Goal: Transaction & Acquisition: Book appointment/travel/reservation

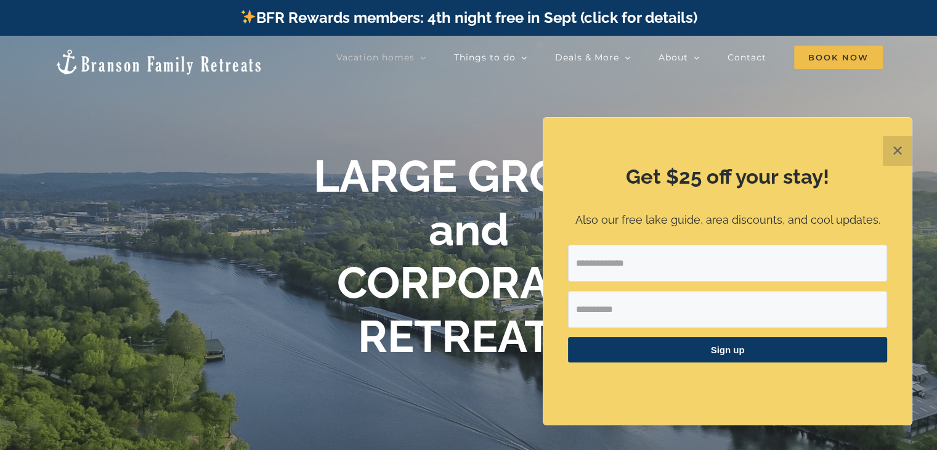
click at [894, 153] on button "✕" at bounding box center [898, 151] width 30 height 30
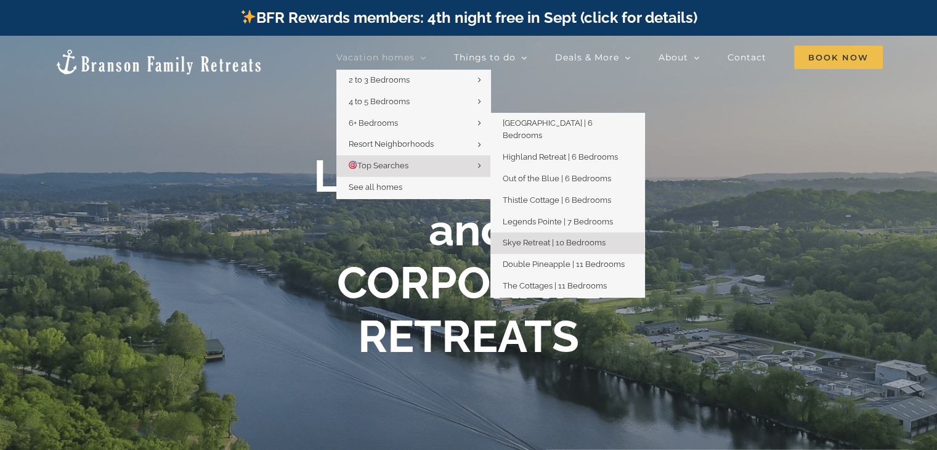
click at [582, 238] on span "Skye Retreat | 10 Bedrooms" at bounding box center [554, 242] width 103 height 9
click at [565, 238] on span "Skye Retreat | 10 Bedrooms" at bounding box center [554, 242] width 103 height 9
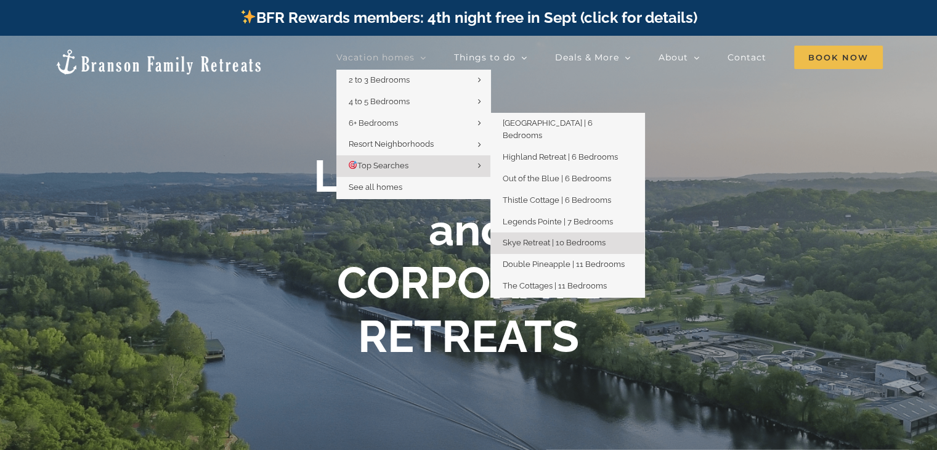
click at [565, 238] on span "Skye Retreat | 10 Bedrooms" at bounding box center [554, 242] width 103 height 9
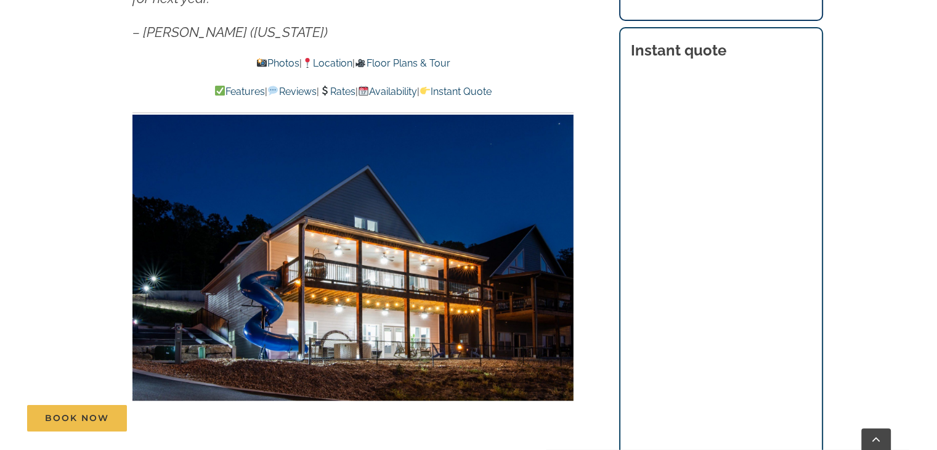
scroll to position [894, 0]
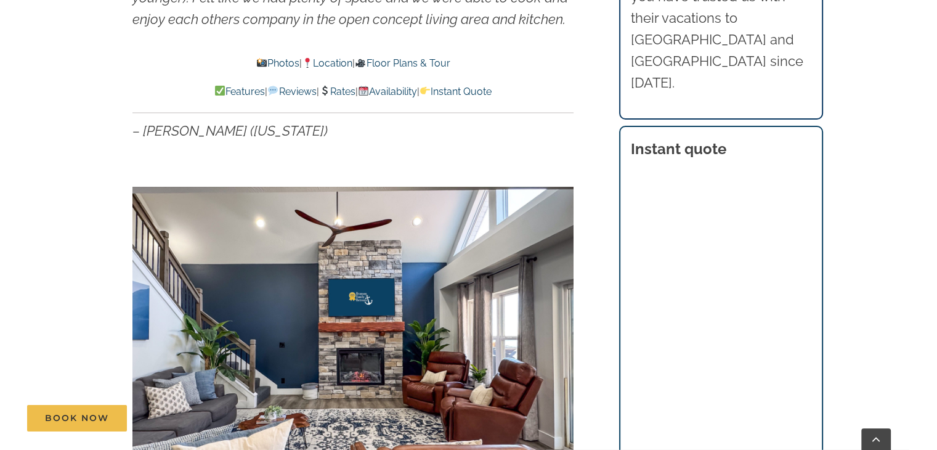
scroll to position [795, 0]
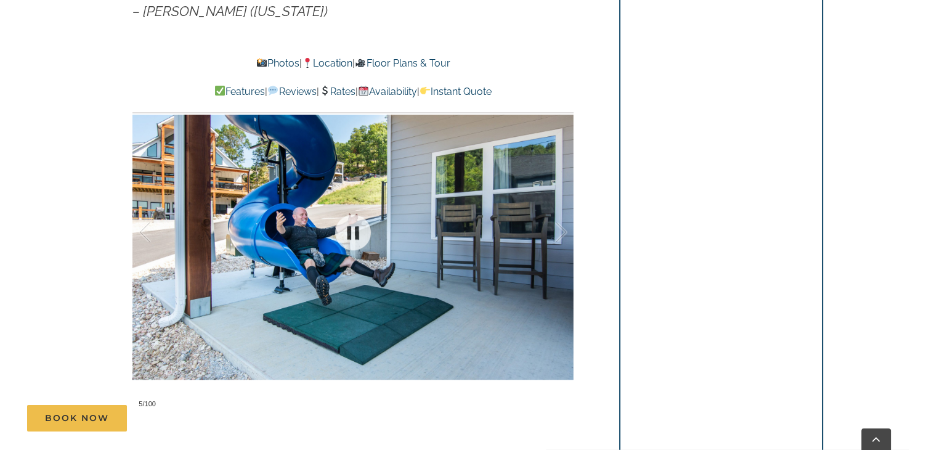
scroll to position [915, 0]
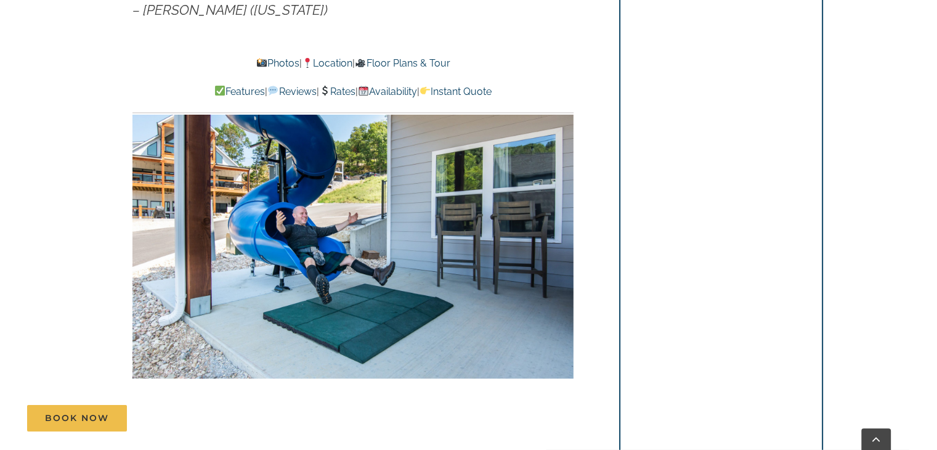
click at [259, 59] on link "Photos" at bounding box center [277, 63] width 43 height 12
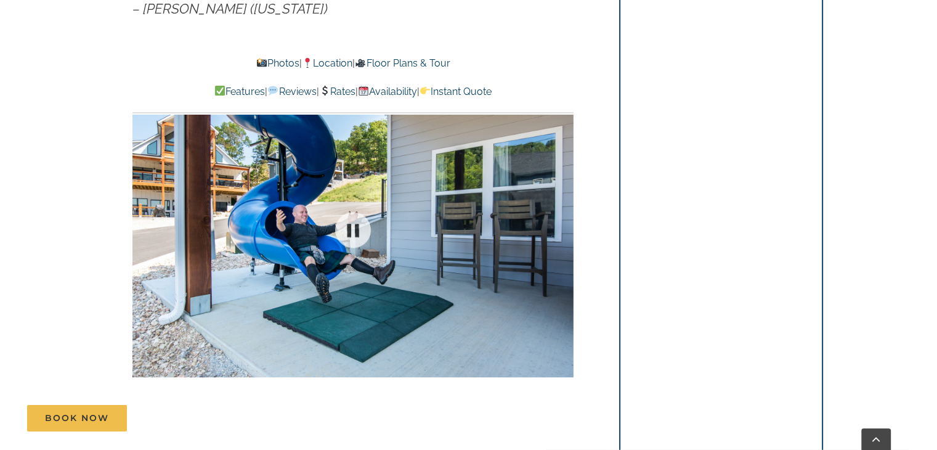
scroll to position [916, 0]
click at [267, 94] on link "Reviews" at bounding box center [291, 92] width 49 height 12
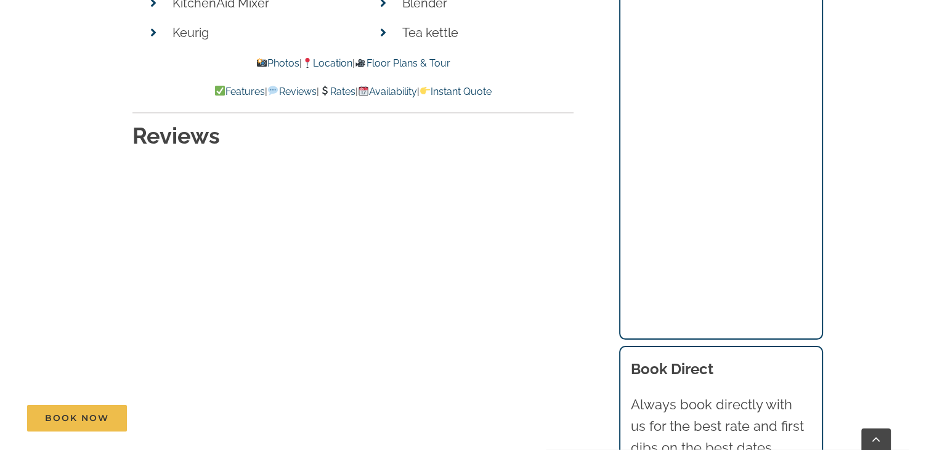
scroll to position [6037, 0]
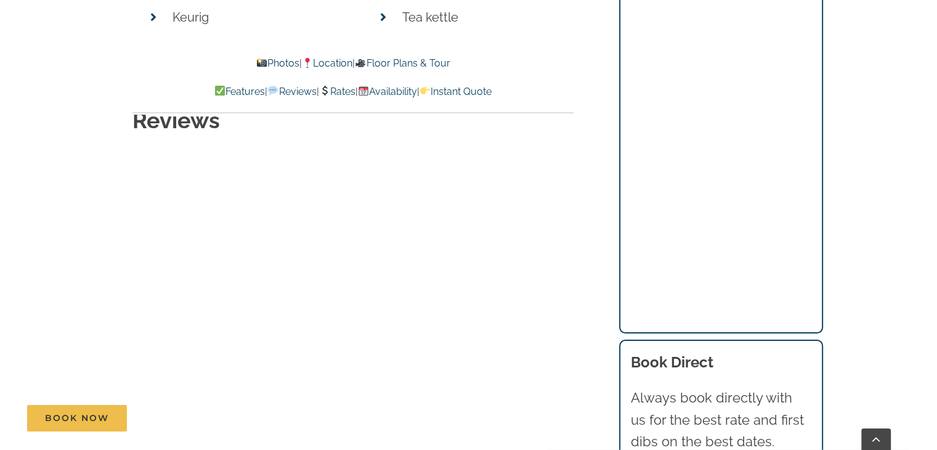
click at [260, 65] on link "Photos" at bounding box center [277, 63] width 43 height 12
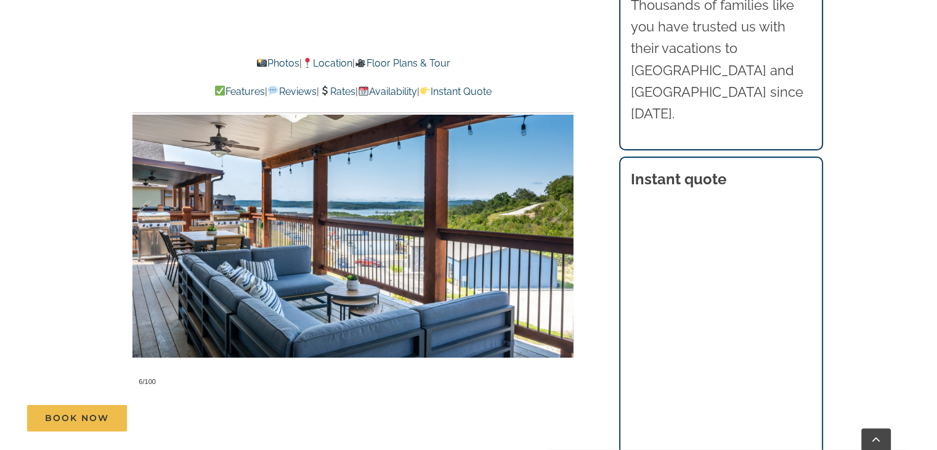
scroll to position [934, 0]
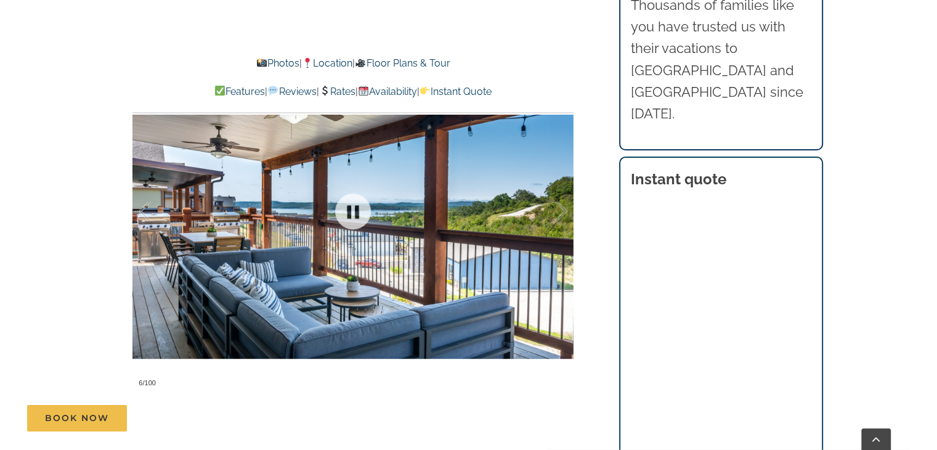
click at [516, 247] on div at bounding box center [352, 211] width 441 height 362
click at [552, 222] on div at bounding box center [548, 211] width 38 height 76
click at [558, 215] on div at bounding box center [548, 211] width 38 height 76
click at [567, 208] on div at bounding box center [548, 211] width 38 height 76
click at [565, 212] on div at bounding box center [548, 211] width 38 height 76
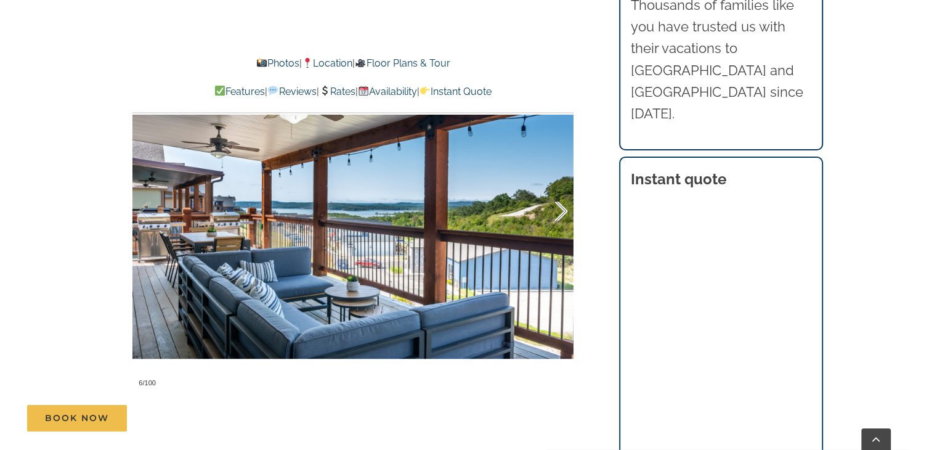
click at [565, 212] on div at bounding box center [548, 211] width 38 height 76
click at [149, 216] on div at bounding box center [158, 211] width 38 height 76
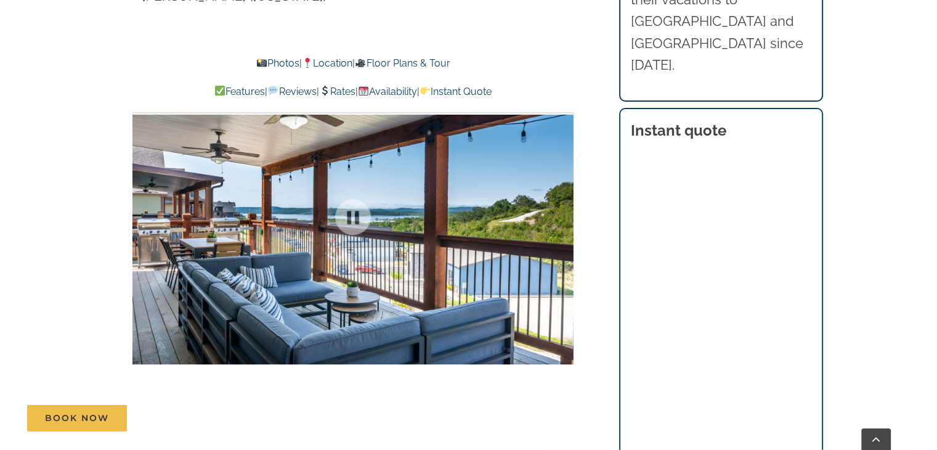
scroll to position [931, 0]
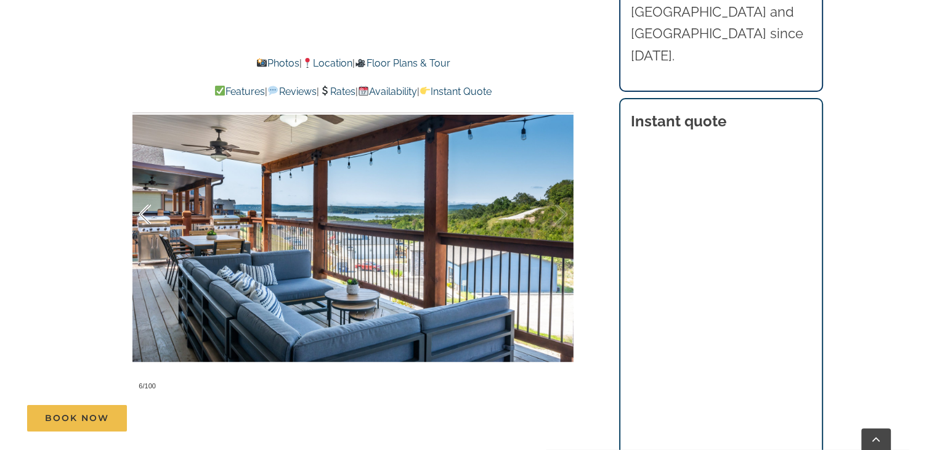
click at [145, 218] on div at bounding box center [158, 214] width 38 height 76
click at [317, 209] on div at bounding box center [352, 214] width 441 height 362
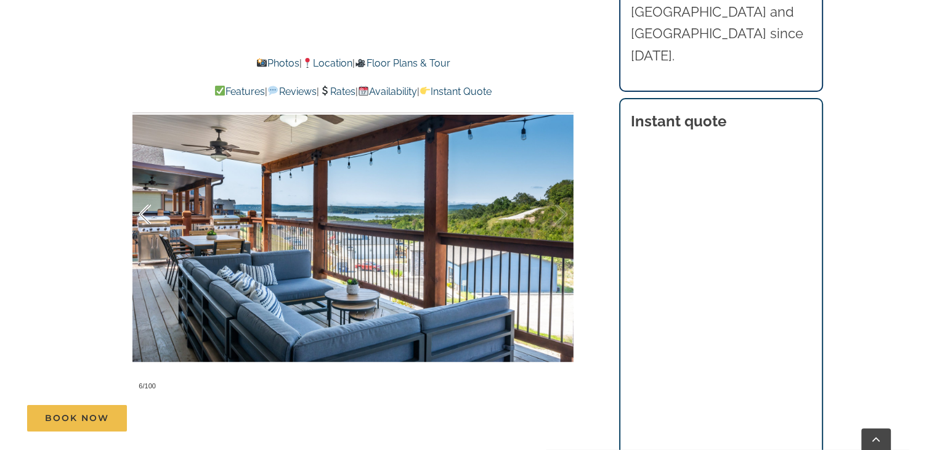
click at [143, 218] on div at bounding box center [158, 214] width 38 height 76
click at [558, 187] on div at bounding box center [548, 214] width 38 height 76
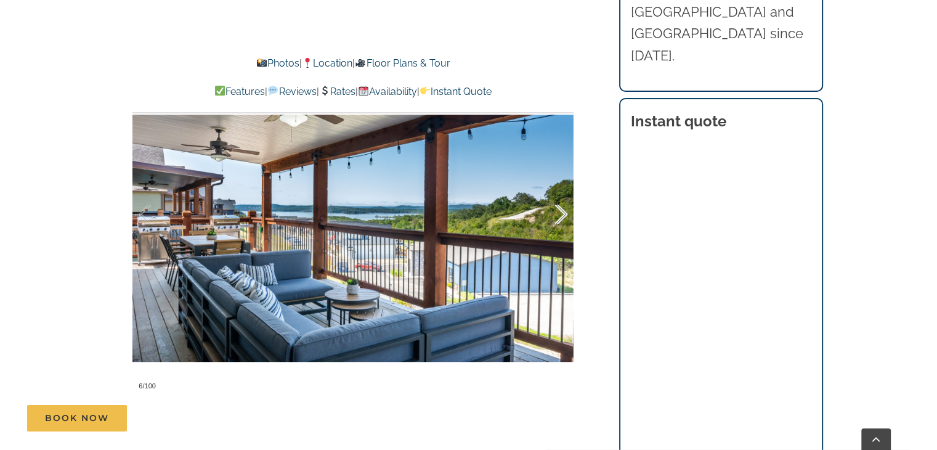
click at [561, 214] on div at bounding box center [548, 214] width 38 height 76
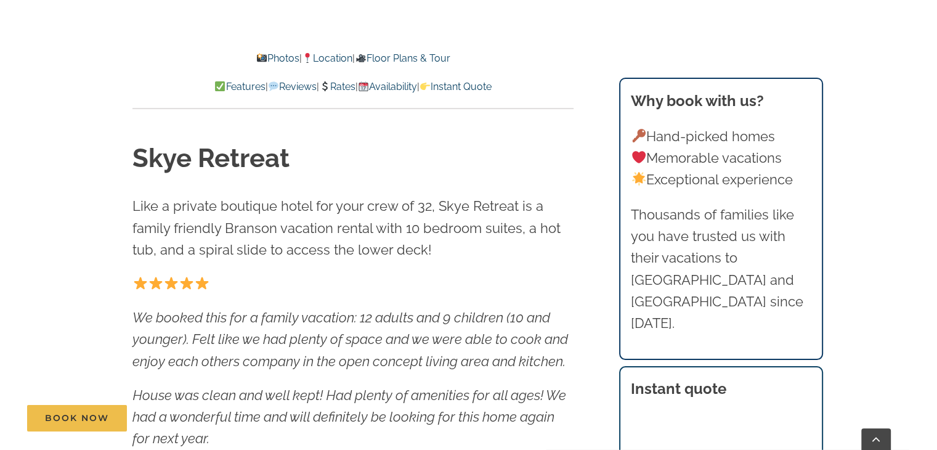
scroll to position [429, 0]
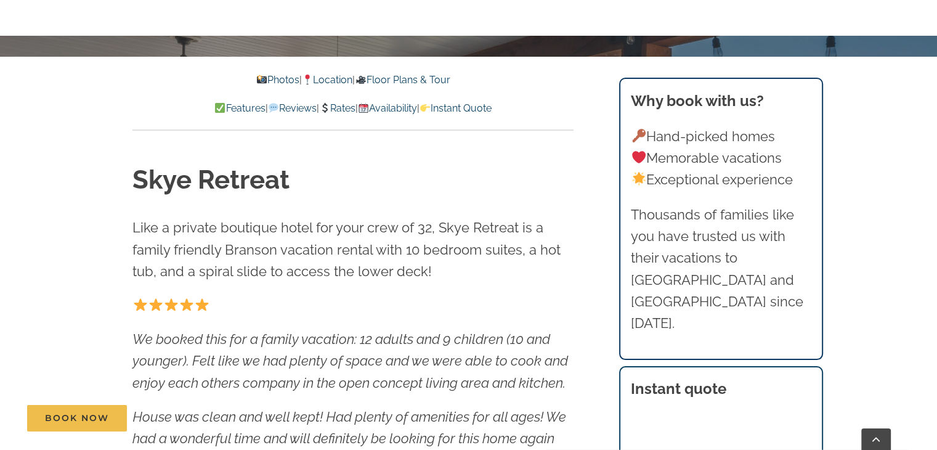
click at [264, 81] on link "Photos" at bounding box center [277, 80] width 43 height 12
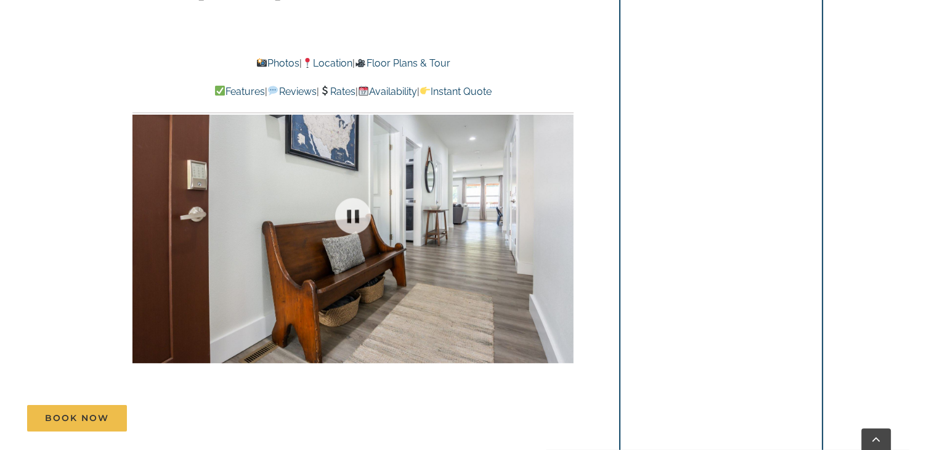
scroll to position [932, 0]
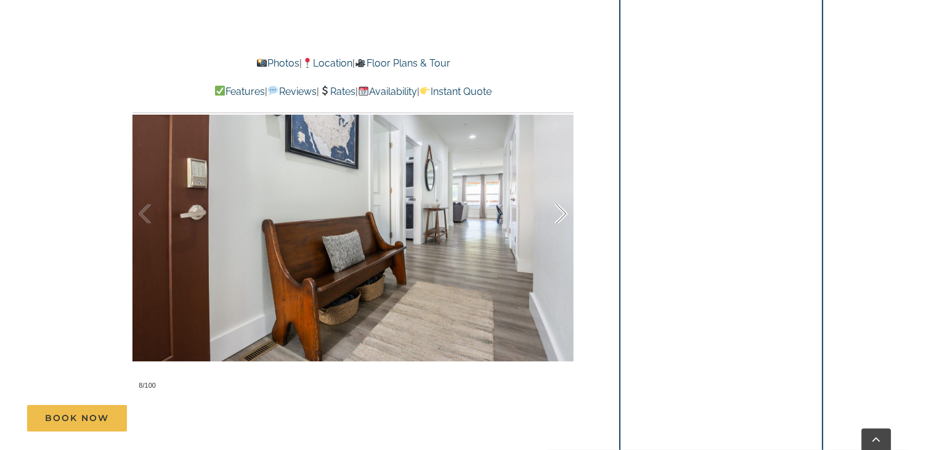
click at [562, 219] on div at bounding box center [548, 214] width 38 height 76
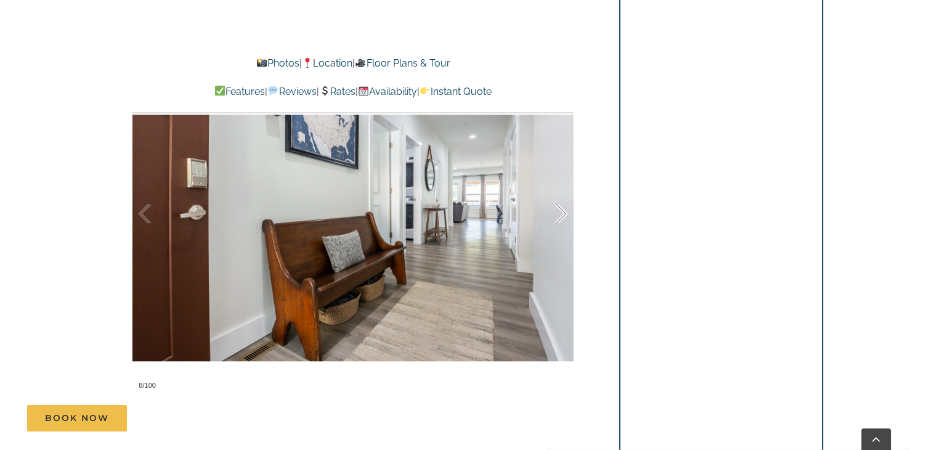
click at [562, 219] on div at bounding box center [548, 214] width 38 height 76
click at [359, 213] on link at bounding box center [352, 213] width 49 height 49
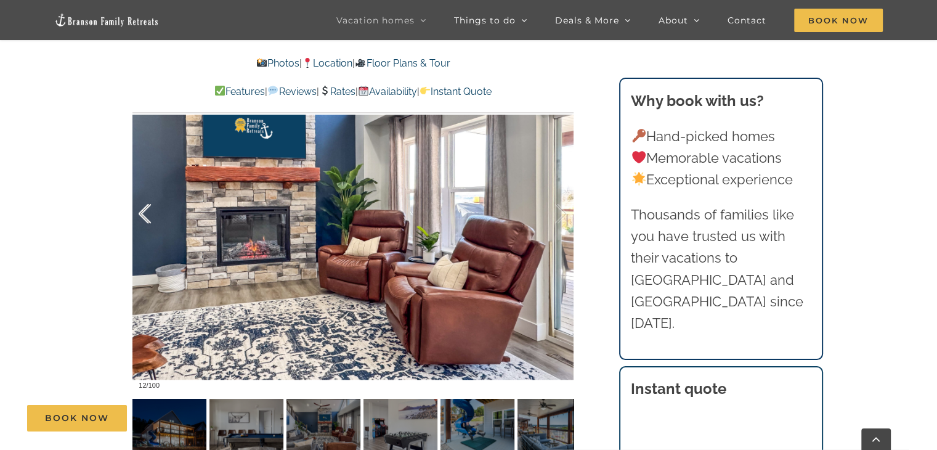
click at [158, 213] on div at bounding box center [158, 214] width 38 height 76
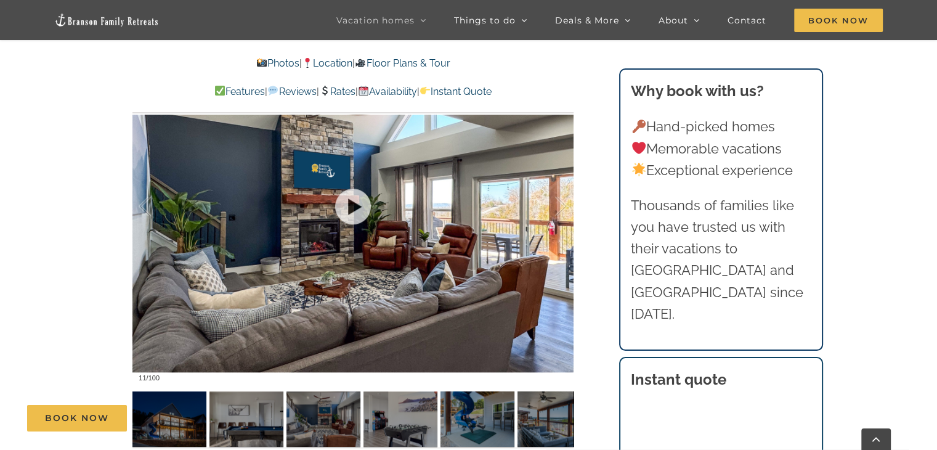
scroll to position [936, 0]
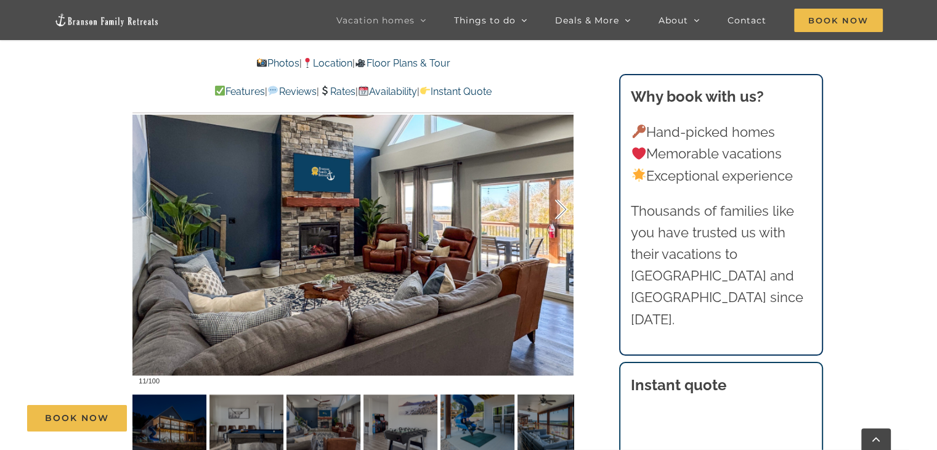
click at [562, 208] on div at bounding box center [548, 209] width 38 height 76
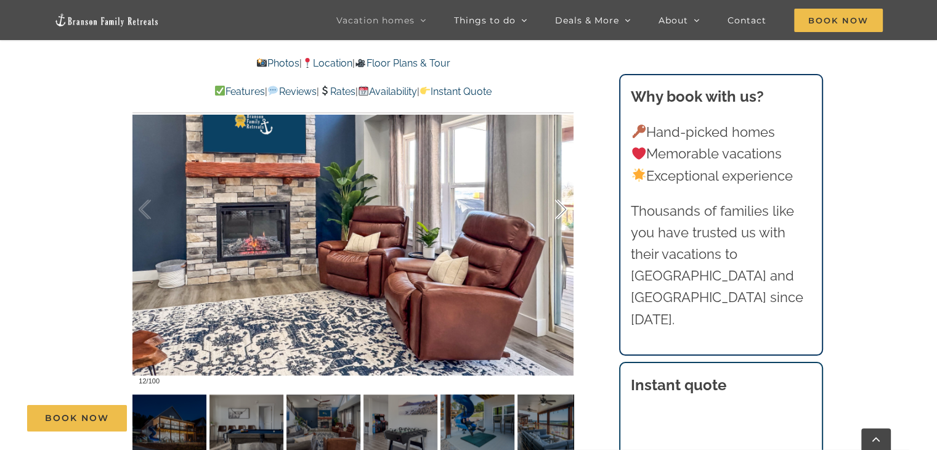
click at [562, 208] on div at bounding box center [548, 209] width 38 height 76
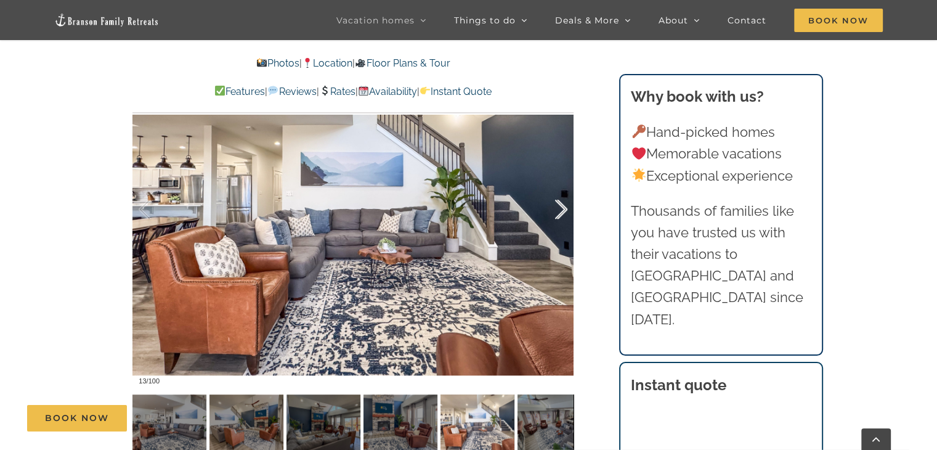
click at [562, 208] on div at bounding box center [548, 209] width 38 height 76
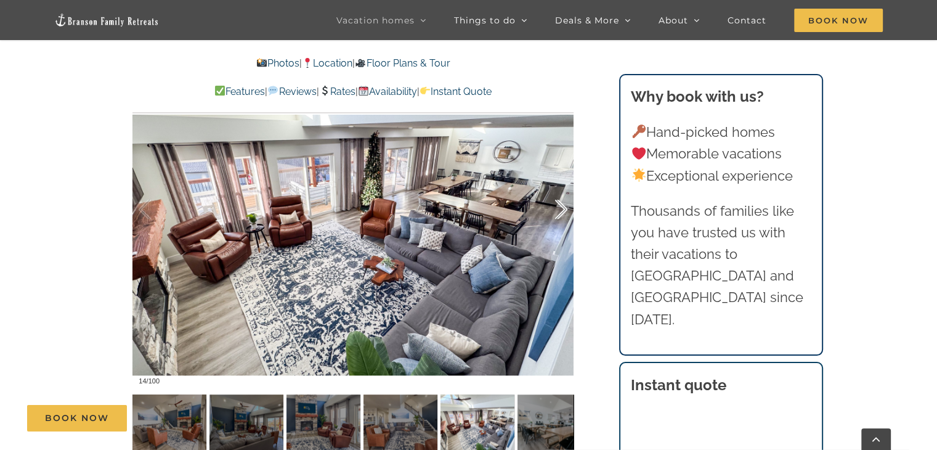
click at [562, 208] on div at bounding box center [548, 209] width 38 height 76
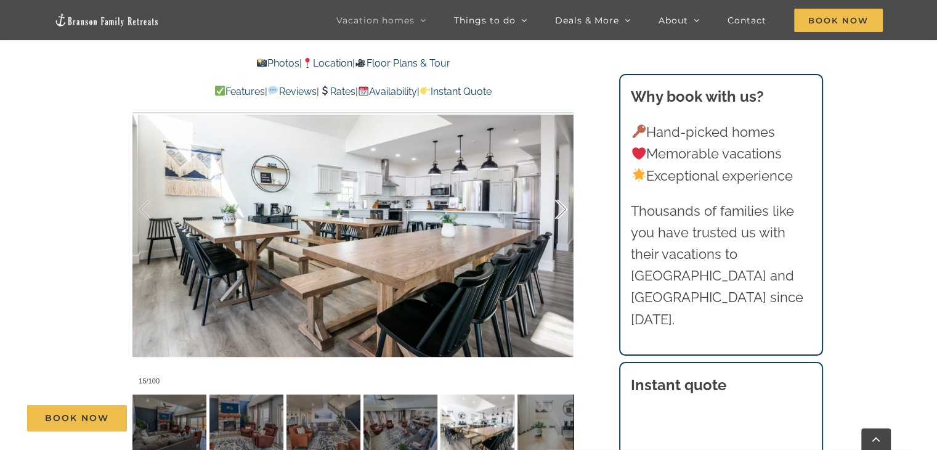
click at [562, 208] on div at bounding box center [548, 209] width 38 height 76
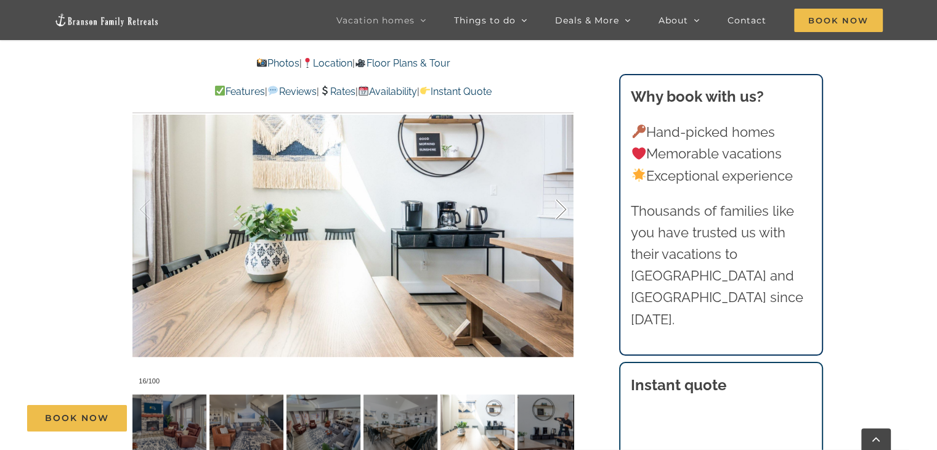
click at [562, 208] on div at bounding box center [548, 209] width 38 height 76
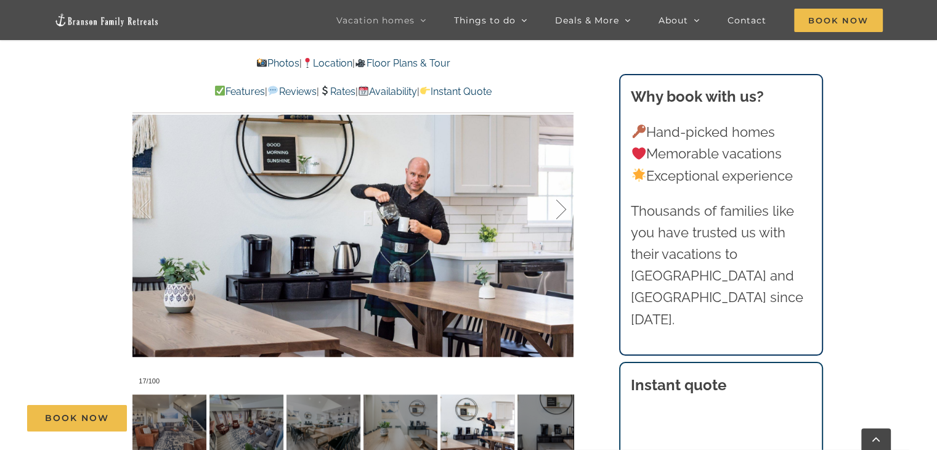
click at [562, 208] on div at bounding box center [548, 209] width 38 height 76
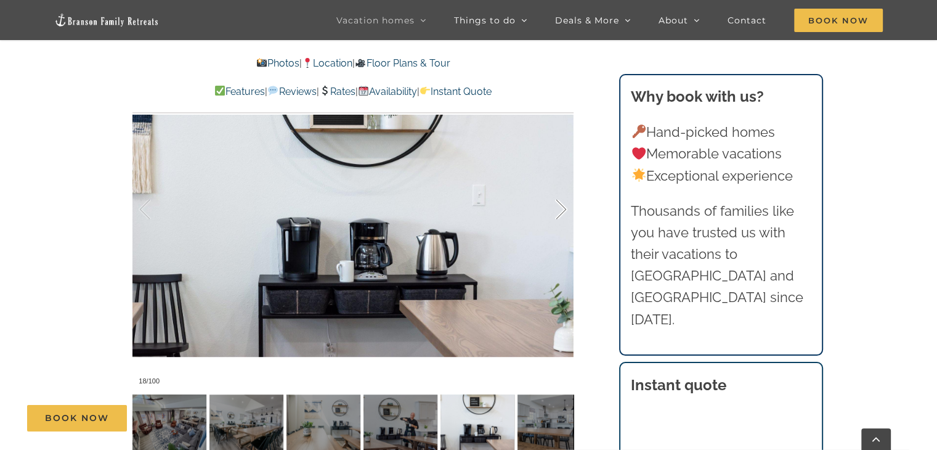
click at [562, 208] on div at bounding box center [548, 209] width 38 height 76
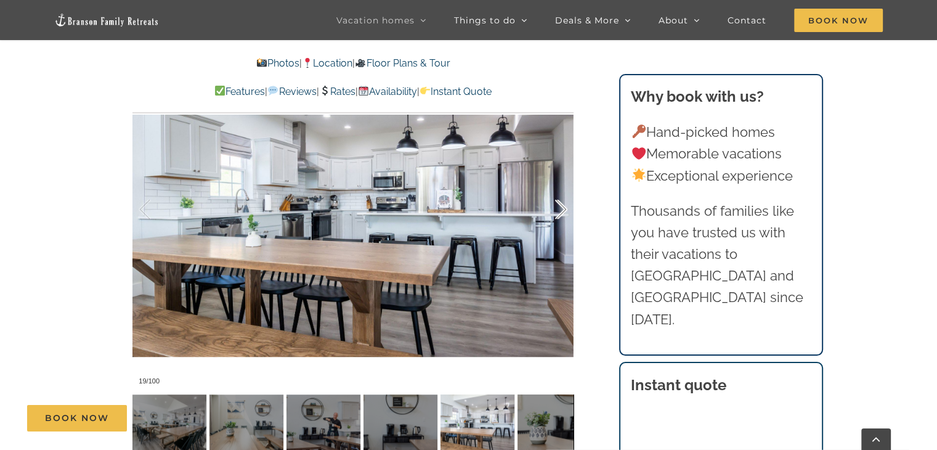
click at [562, 208] on div at bounding box center [548, 209] width 38 height 76
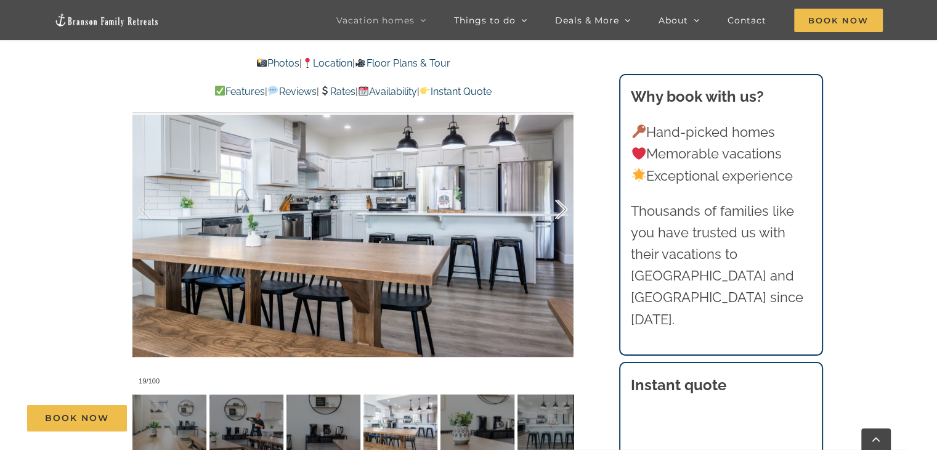
click at [562, 208] on div at bounding box center [548, 209] width 38 height 76
click at [554, 247] on div at bounding box center [548, 209] width 38 height 76
click at [554, 218] on div at bounding box center [548, 209] width 38 height 76
click at [555, 216] on div at bounding box center [548, 209] width 38 height 76
click at [556, 220] on div at bounding box center [548, 209] width 38 height 76
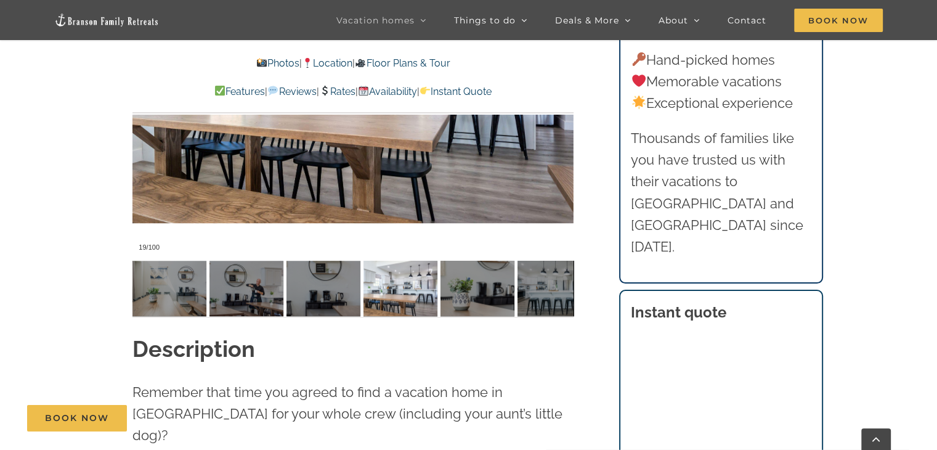
scroll to position [1110, 0]
